Goal: Information Seeking & Learning: Learn about a topic

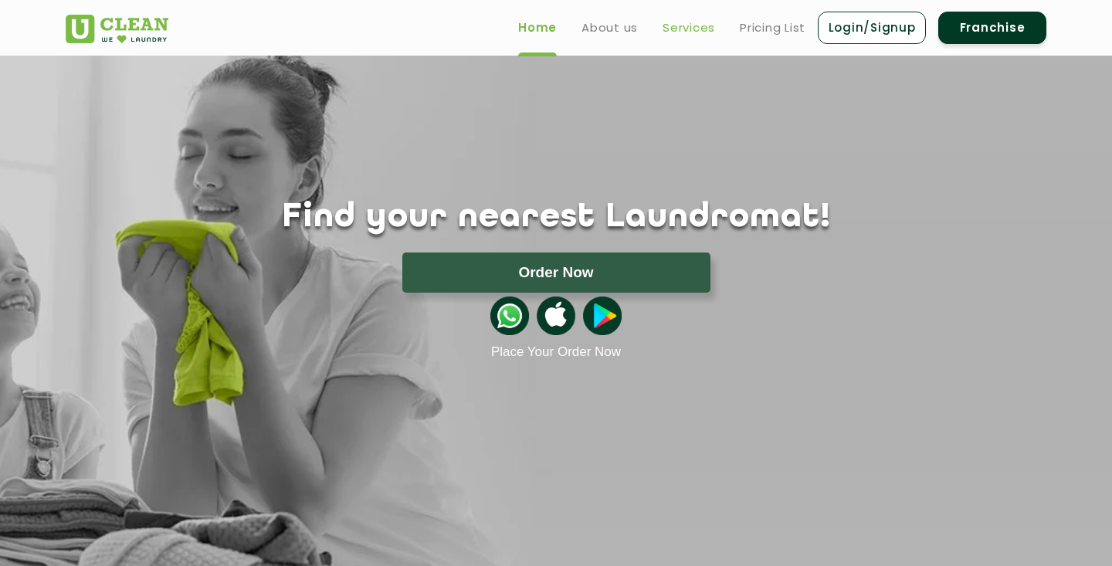
click at [681, 29] on link "Services" at bounding box center [688, 28] width 53 height 19
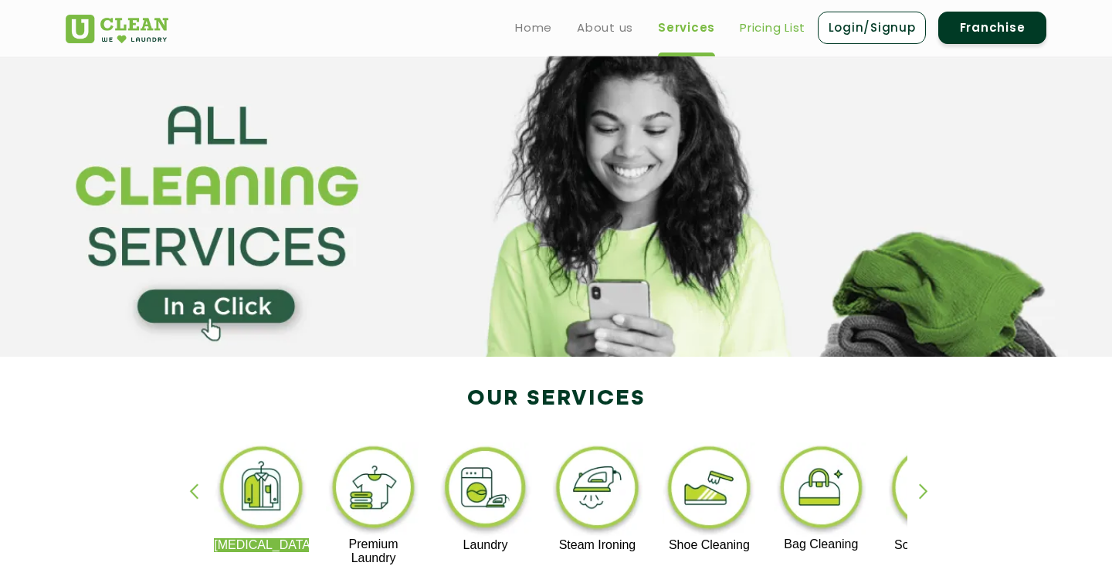
click at [771, 30] on link "Pricing List" at bounding box center [773, 28] width 66 height 19
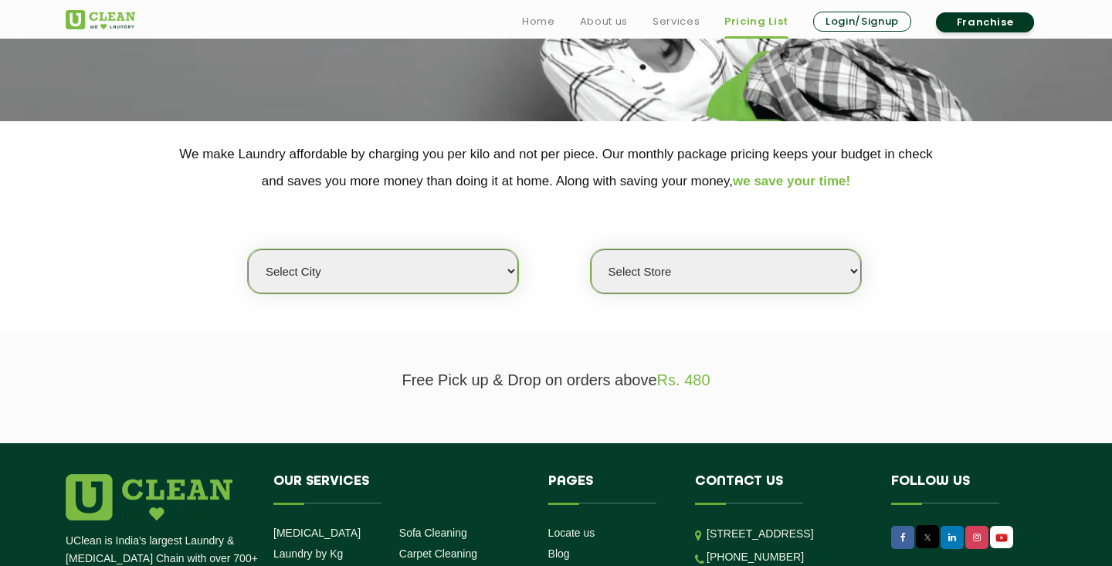
scroll to position [428, 0]
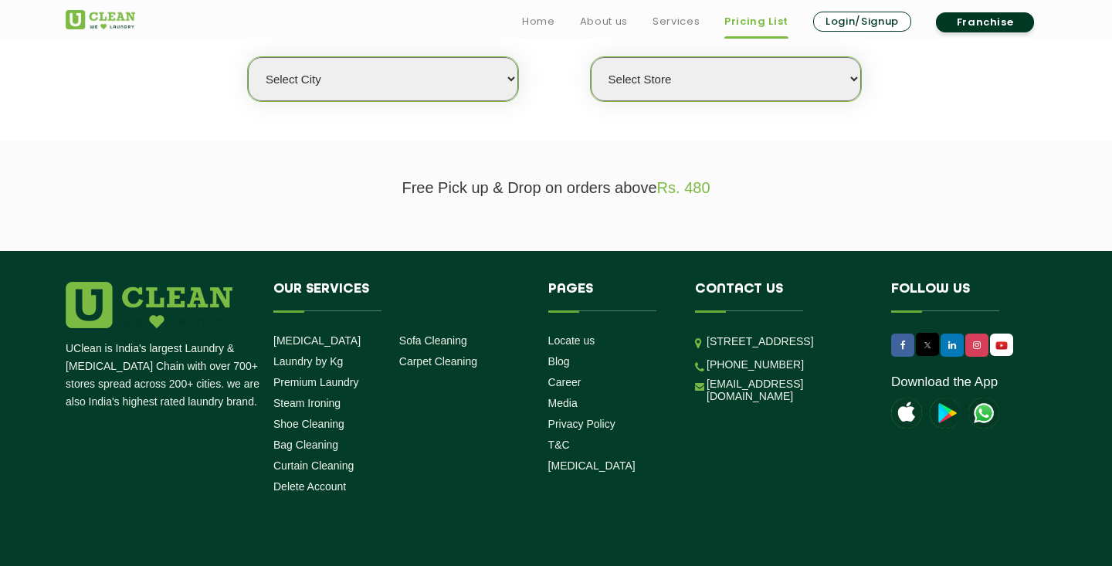
click at [448, 74] on select "Select city [GEOGRAPHIC_DATA] [GEOGRAPHIC_DATA] [GEOGRAPHIC_DATA] [GEOGRAPHIC_D…" at bounding box center [383, 79] width 270 height 44
select select "195"
click at [248, 57] on select "Select city [GEOGRAPHIC_DATA] [GEOGRAPHIC_DATA] [GEOGRAPHIC_DATA] [GEOGRAPHIC_D…" at bounding box center [383, 79] width 270 height 44
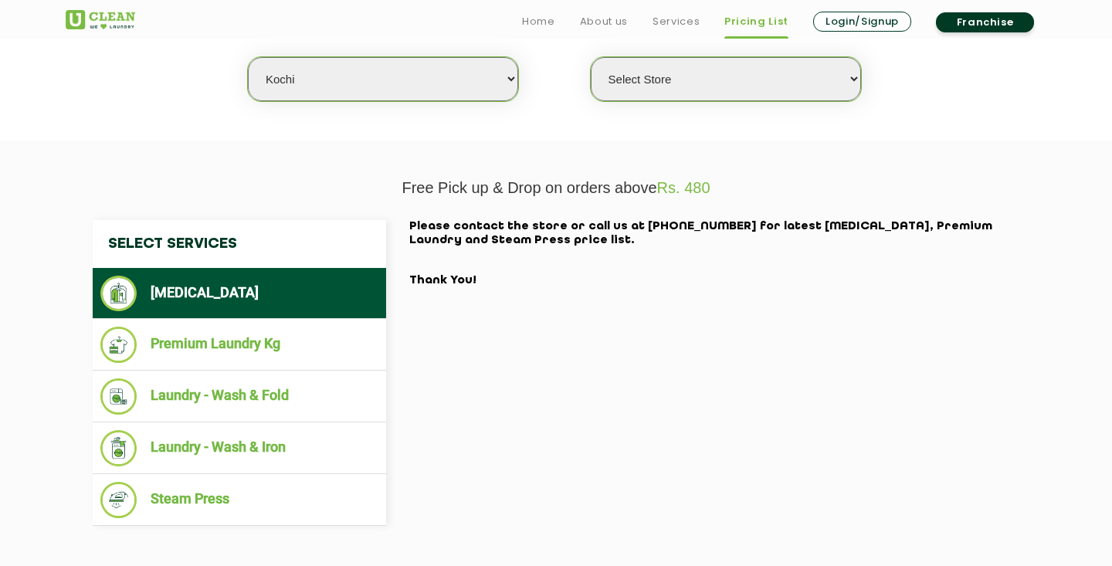
click at [649, 83] on select "Select Store [GEOGRAPHIC_DATA]" at bounding box center [726, 79] width 270 height 44
click at [591, 57] on select "Select Store [GEOGRAPHIC_DATA]" at bounding box center [726, 79] width 270 height 44
click at [446, 180] on p "Free Pick up & Drop on orders above Rs. 480" at bounding box center [556, 188] width 981 height 18
click at [261, 303] on li "[MEDICAL_DATA]" at bounding box center [239, 294] width 278 height 36
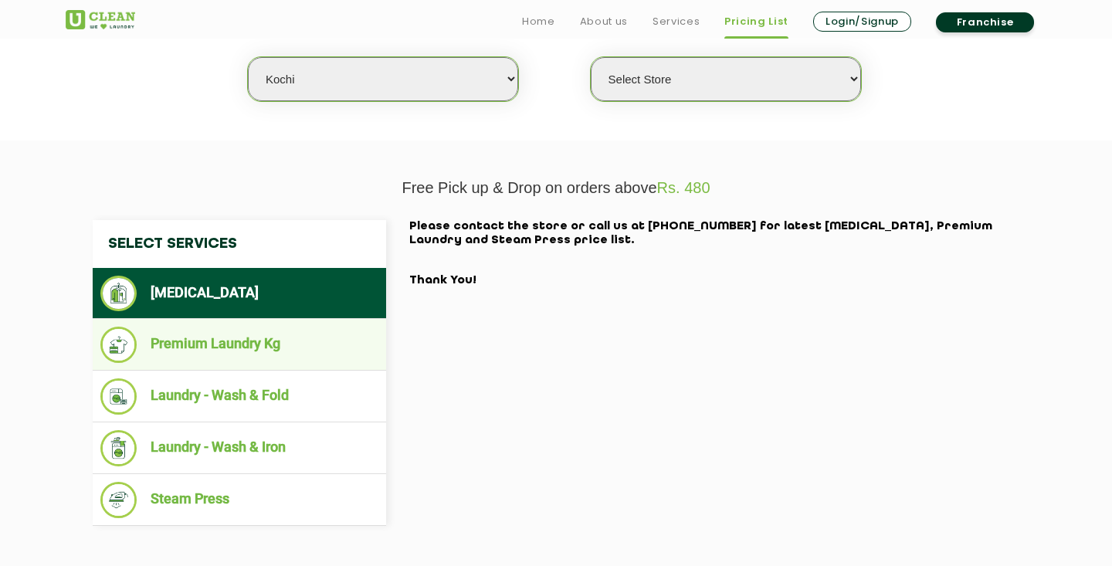
click at [261, 347] on li "Premium Laundry Kg" at bounding box center [239, 345] width 278 height 36
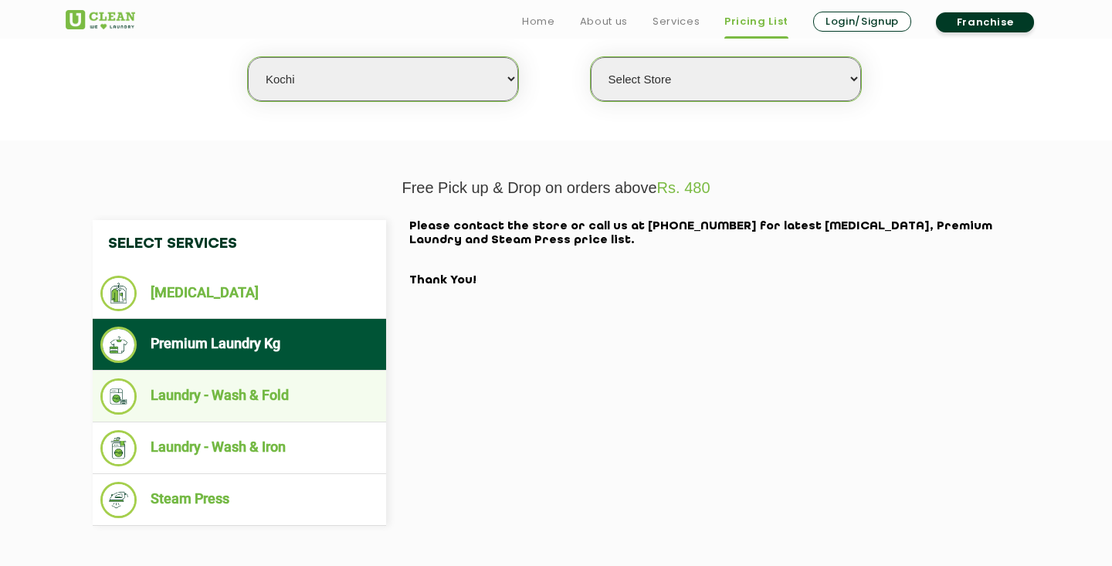
click at [256, 377] on ul "Laundry - Wash & Fold" at bounding box center [239, 397] width 293 height 52
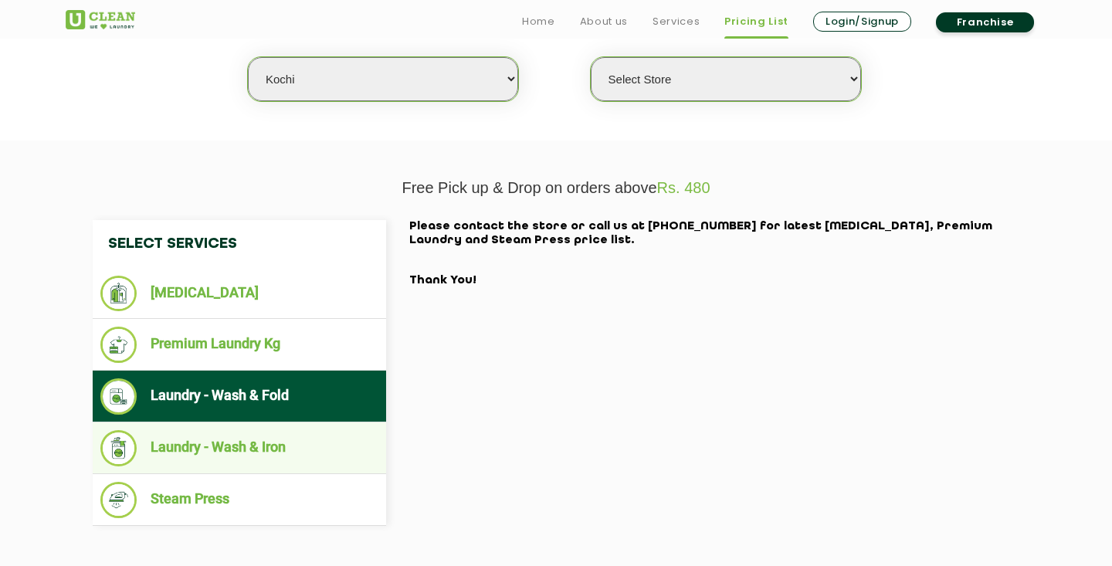
click at [249, 439] on li "Laundry - Wash & Iron" at bounding box center [239, 448] width 278 height 36
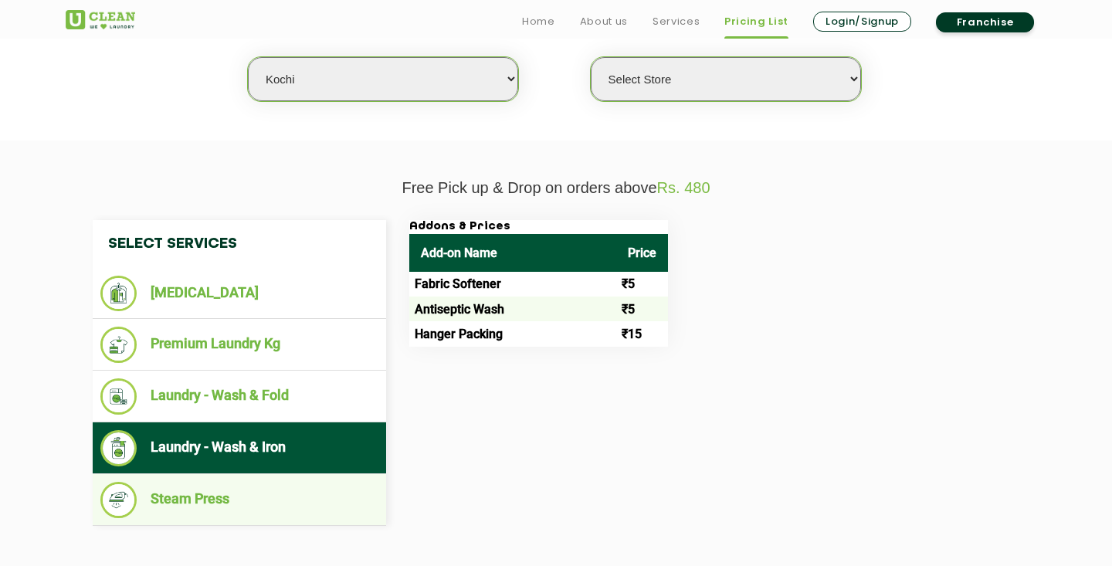
click at [242, 484] on li "Steam Press" at bounding box center [239, 500] width 278 height 36
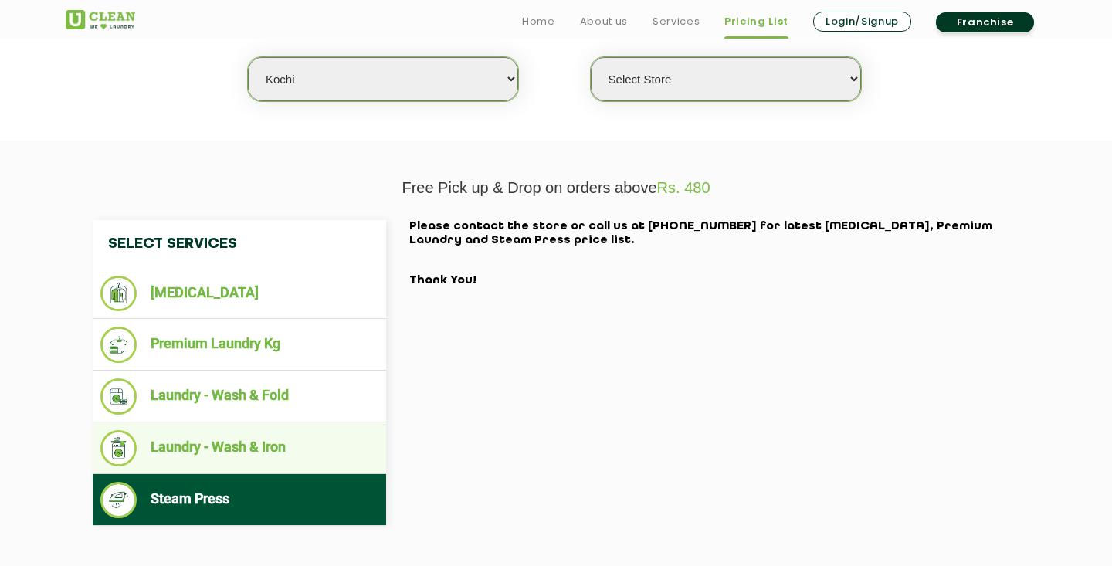
click at [245, 460] on li "Laundry - Wash & Iron" at bounding box center [239, 448] width 278 height 36
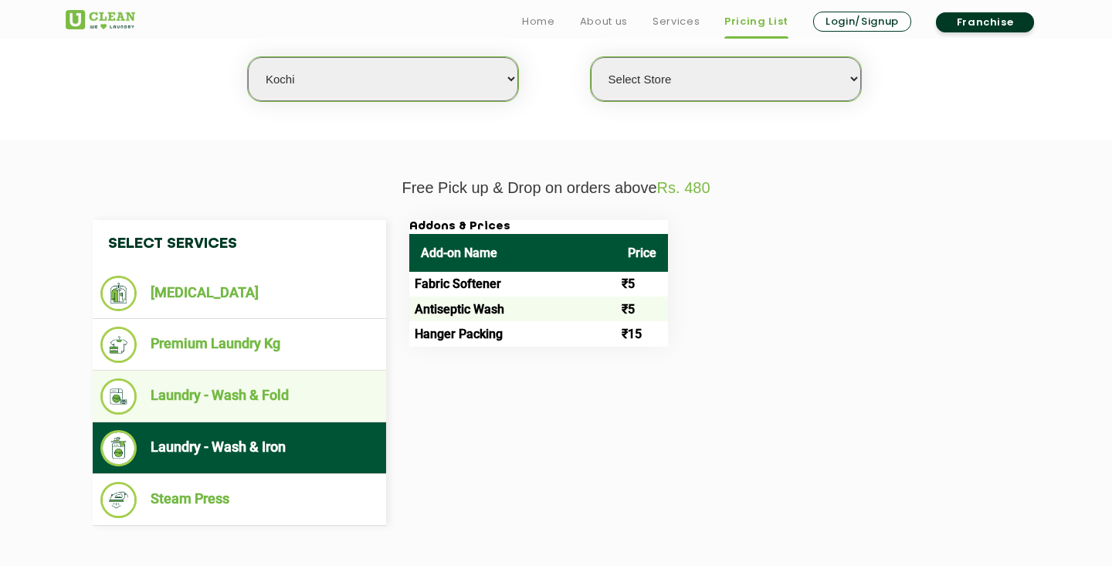
click at [263, 390] on li "Laundry - Wash & Fold" at bounding box center [239, 396] width 278 height 36
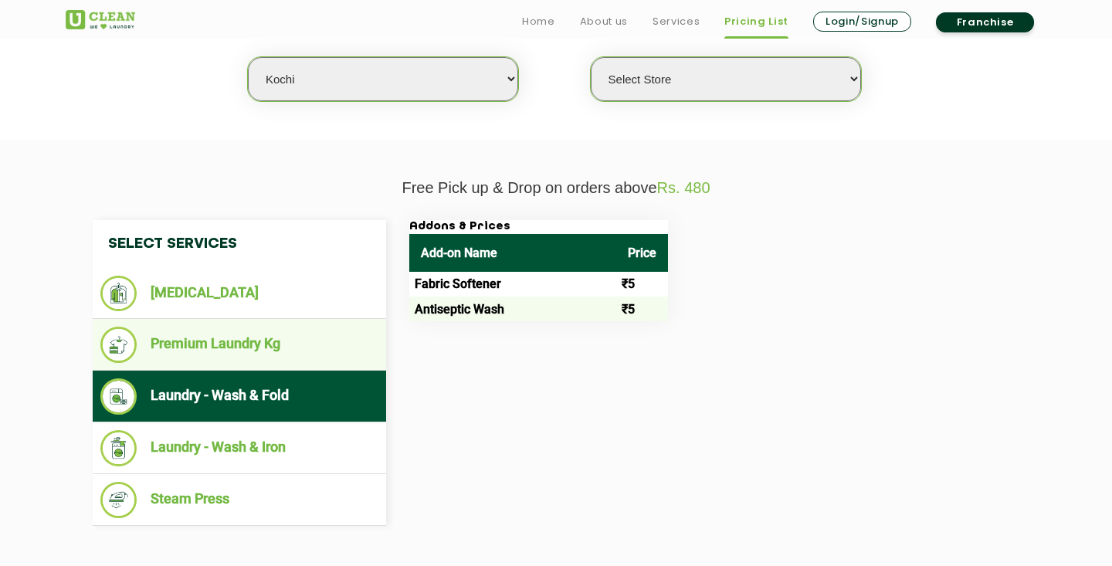
click at [266, 351] on li "Premium Laundry Kg" at bounding box center [239, 345] width 278 height 36
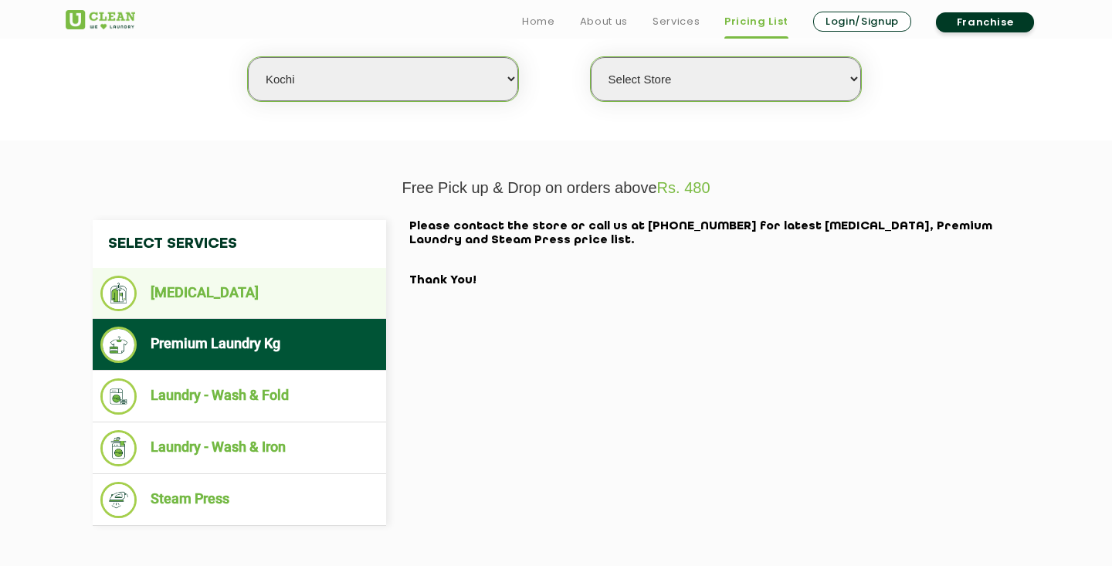
click at [268, 305] on li "[MEDICAL_DATA]" at bounding box center [239, 294] width 278 height 36
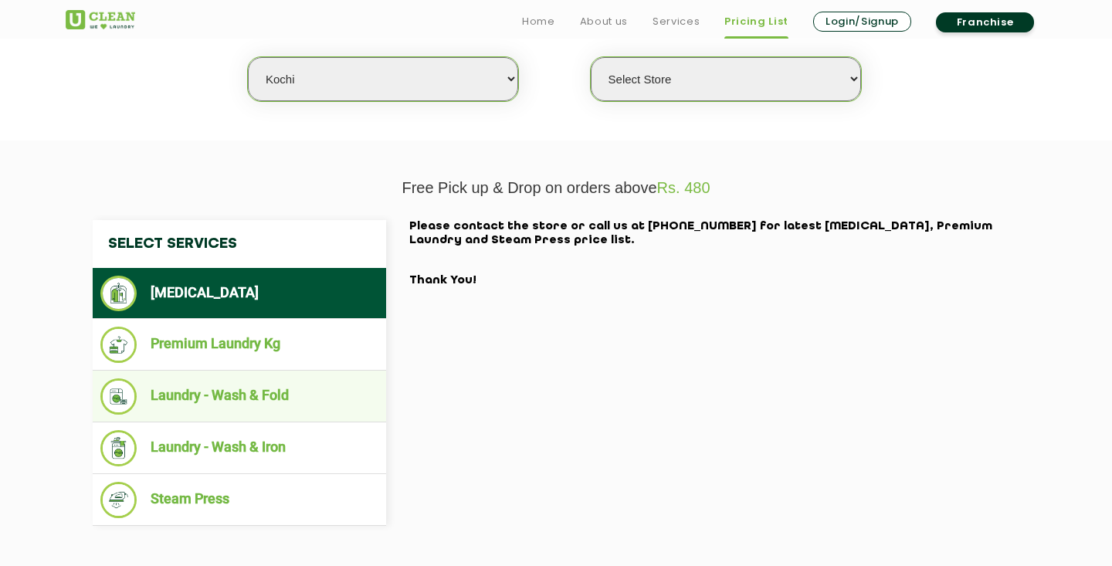
click at [256, 374] on ul "Laundry - Wash & Fold" at bounding box center [239, 397] width 293 height 52
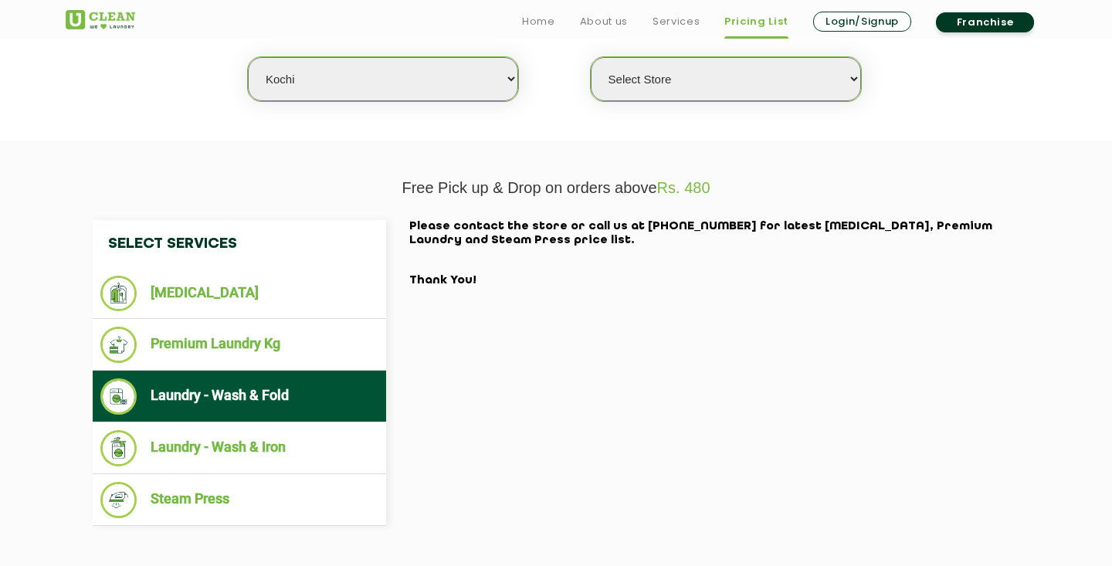
click at [773, 32] on ul "Home About us Services Pricing List Login/Signup Franchise" at bounding box center [778, 21] width 537 height 25
click at [762, 73] on select "Select Store [GEOGRAPHIC_DATA]" at bounding box center [726, 79] width 270 height 44
click at [591, 57] on select "Select Store [GEOGRAPHIC_DATA]" at bounding box center [726, 79] width 270 height 44
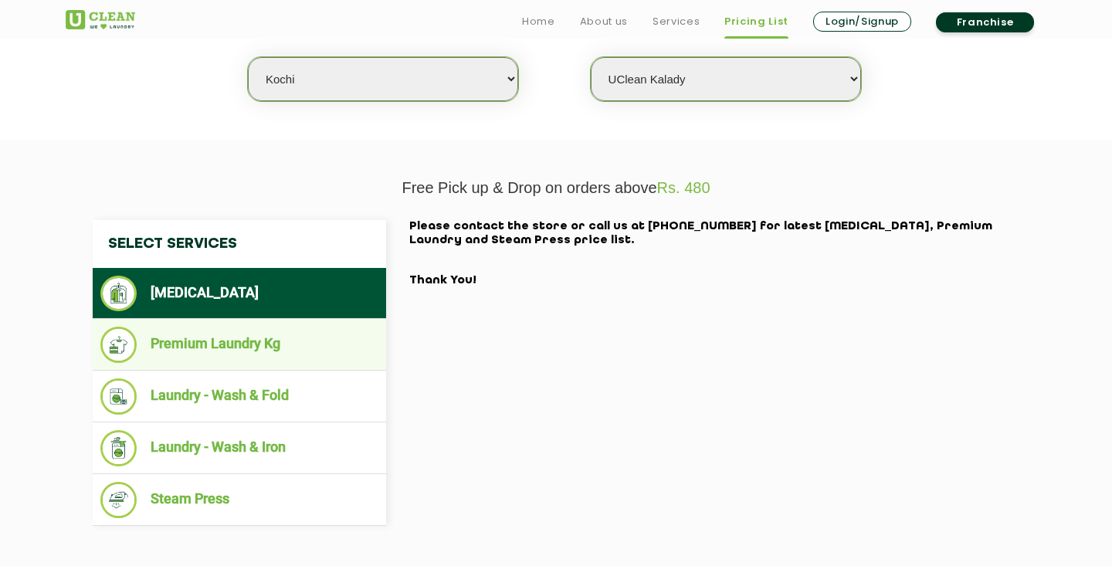
click at [326, 354] on li "Premium Laundry Kg" at bounding box center [239, 345] width 278 height 36
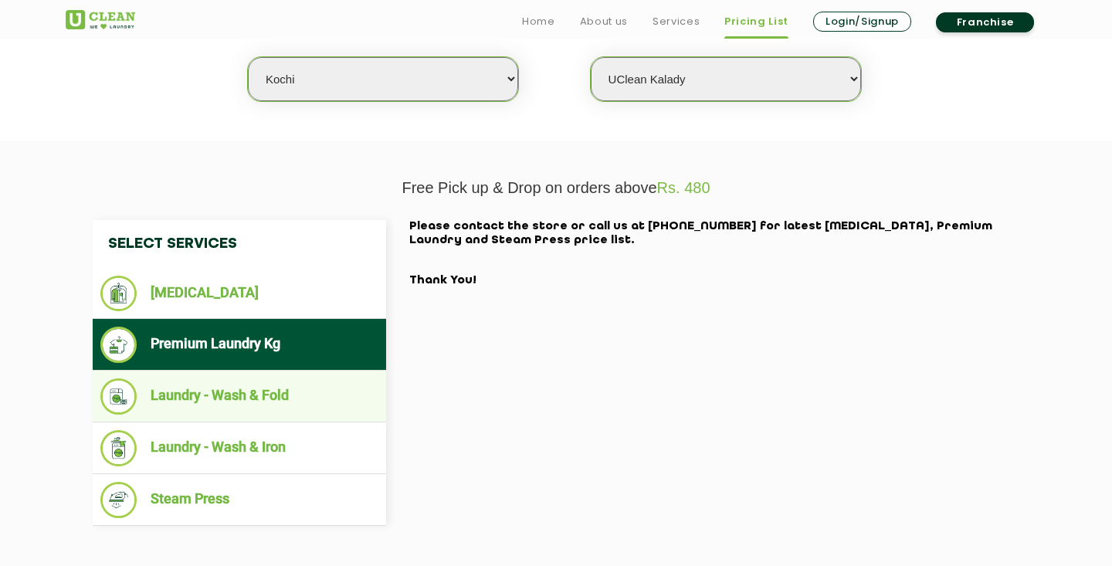
click at [320, 394] on li "Laundry - Wash & Fold" at bounding box center [239, 396] width 278 height 36
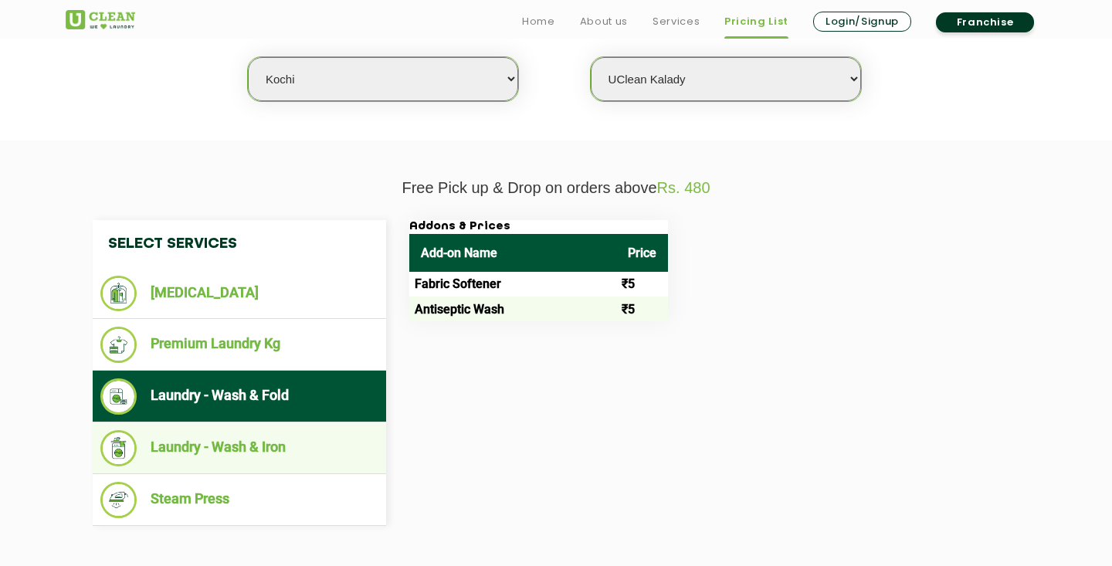
click at [318, 436] on li "Laundry - Wash & Iron" at bounding box center [239, 448] width 278 height 36
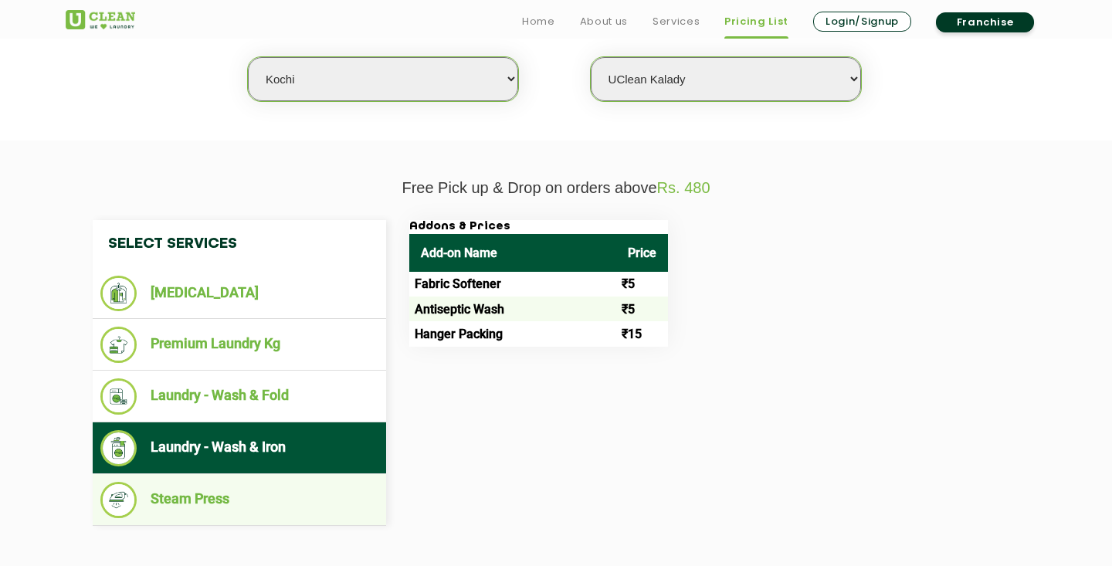
click at [317, 483] on li "Steam Press" at bounding box center [239, 500] width 278 height 36
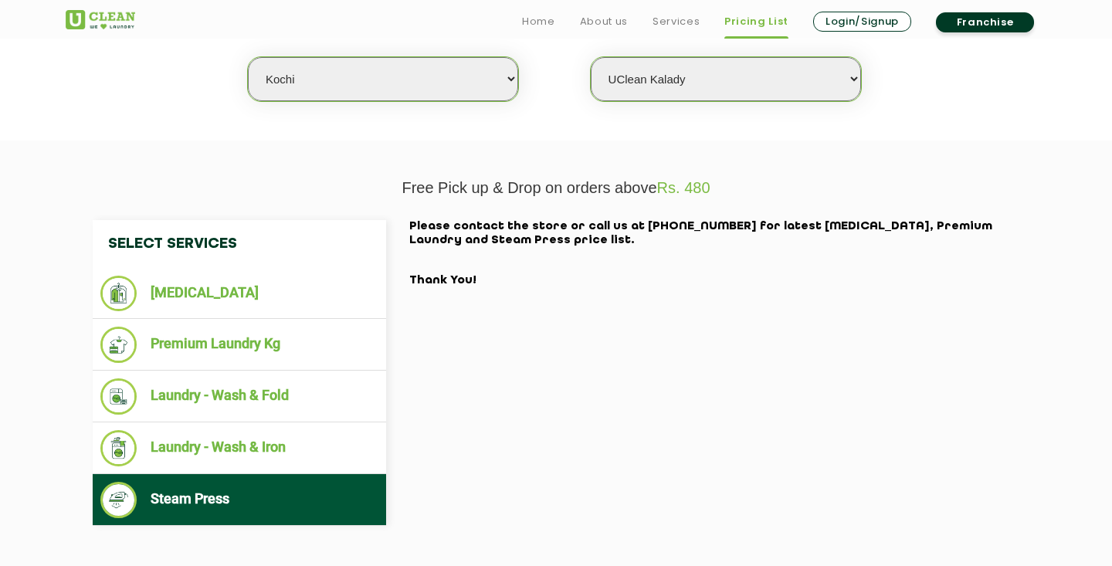
click at [655, 81] on select "Select Store [GEOGRAPHIC_DATA]" at bounding box center [726, 79] width 270 height 44
click at [591, 57] on select "Select Store [GEOGRAPHIC_DATA]" at bounding box center [726, 79] width 270 height 44
click at [659, 63] on select "Select Store [GEOGRAPHIC_DATA]" at bounding box center [726, 79] width 270 height 44
select select "593"
click at [591, 57] on select "Select Store [GEOGRAPHIC_DATA]" at bounding box center [726, 79] width 270 height 44
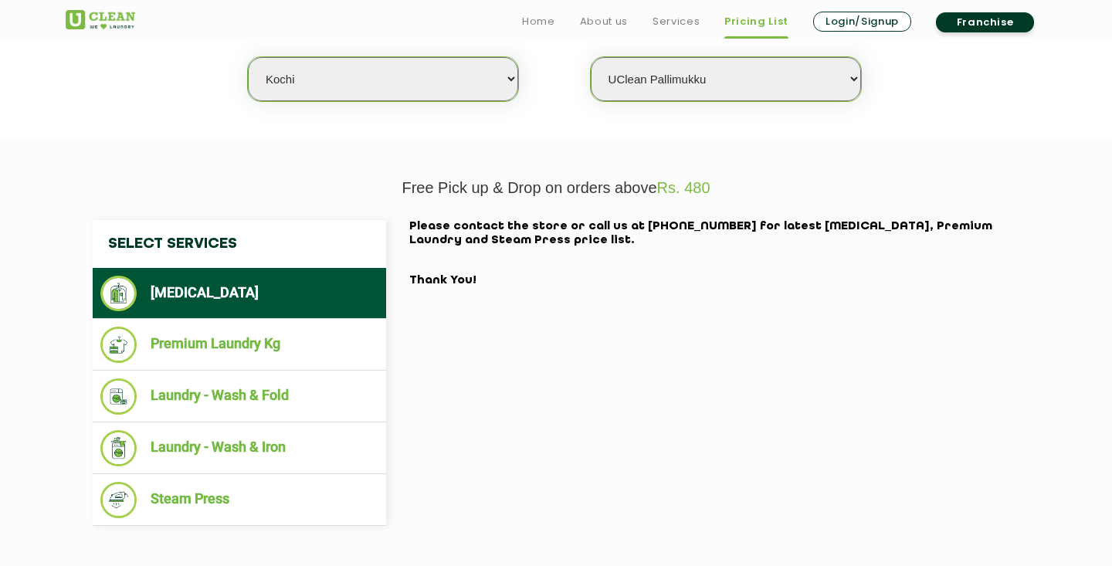
click at [650, 135] on section "We make Laundry affordable by charging you per kilo and not per piece. Our mont…" at bounding box center [556, 35] width 1112 height 212
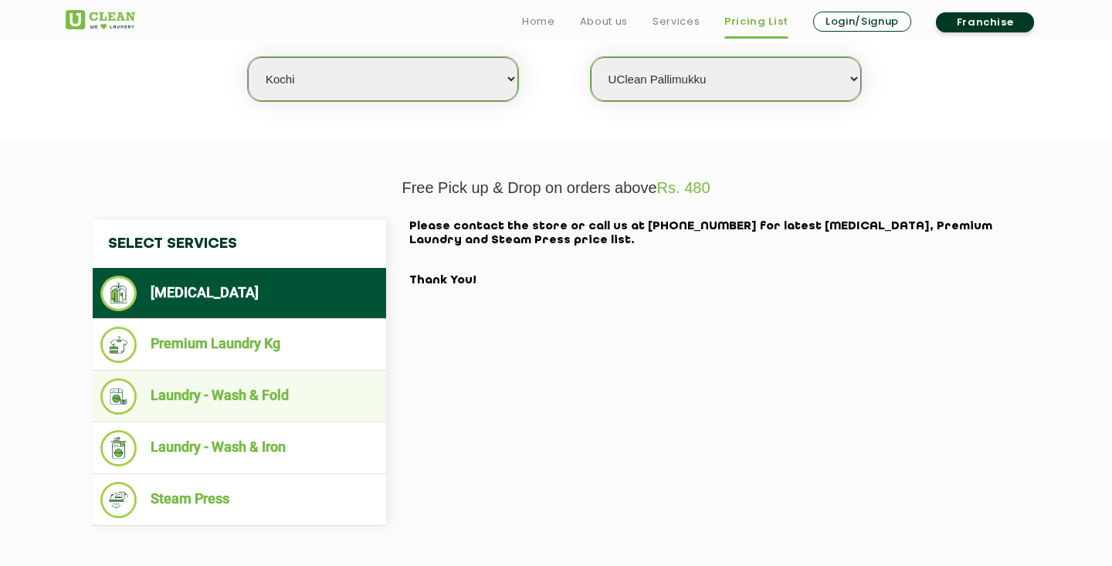
click at [247, 388] on li "Laundry - Wash & Fold" at bounding box center [239, 396] width 278 height 36
